Goal: Task Accomplishment & Management: Manage account settings

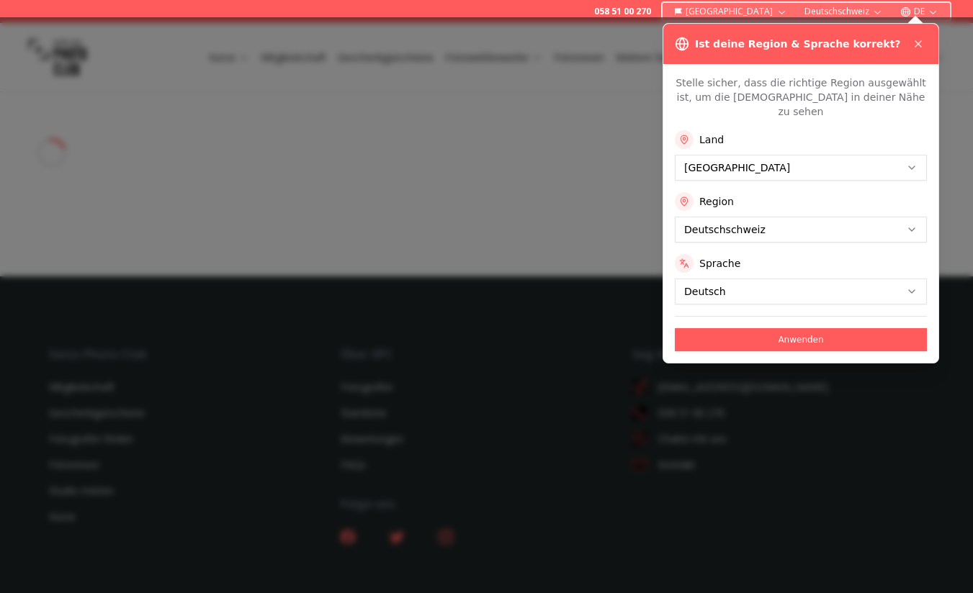
select select
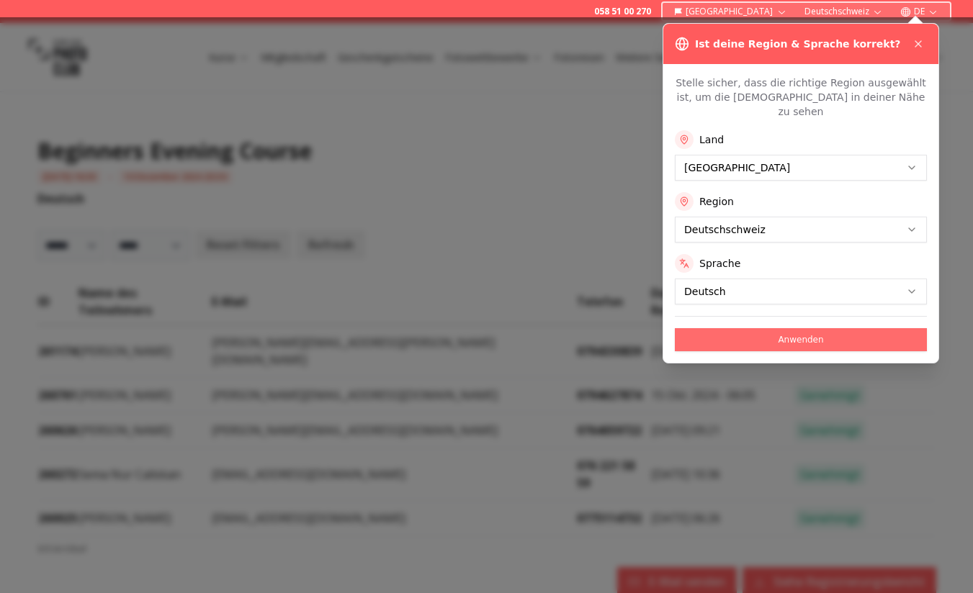
click at [763, 328] on button "Anwenden" at bounding box center [801, 339] width 252 height 23
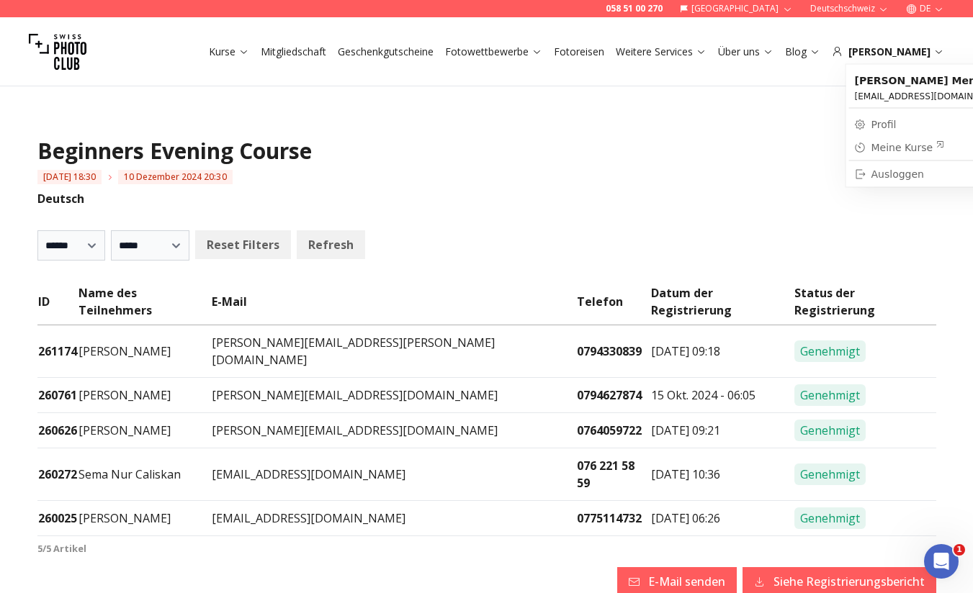
click at [886, 142] on div "Meine Kurse" at bounding box center [907, 147] width 73 height 14
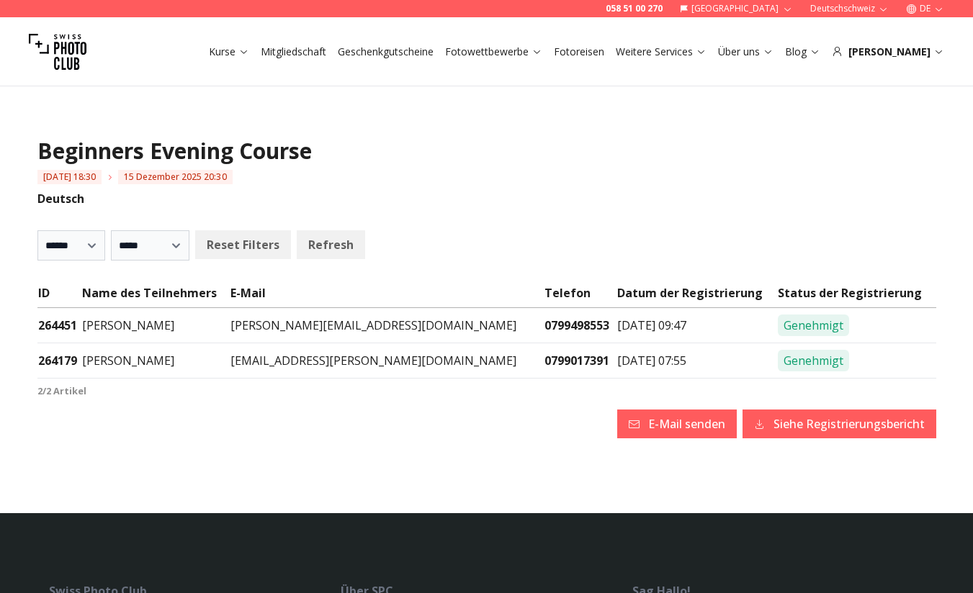
select select
